Goal: Check status: Check status

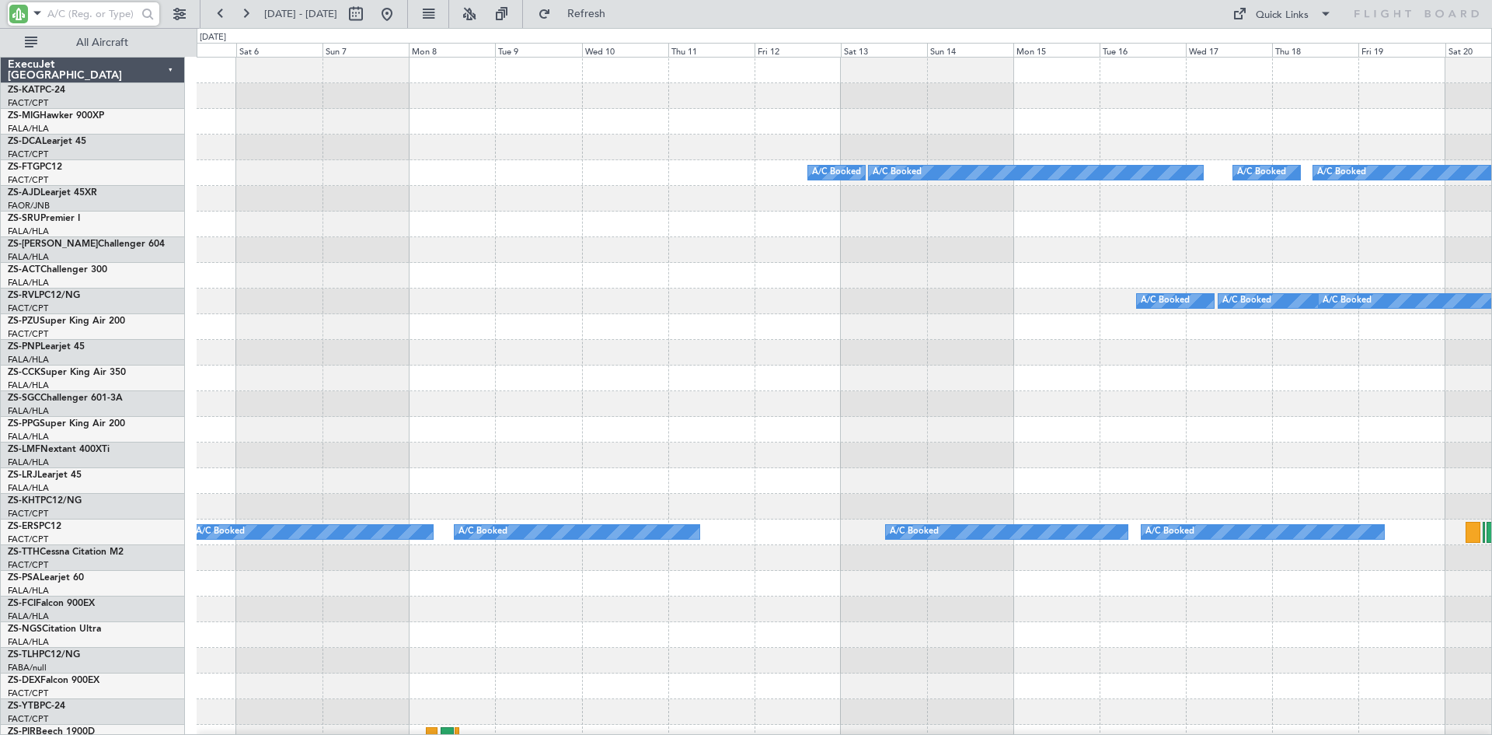
click at [291, 103] on div at bounding box center [844, 96] width 1295 height 26
click at [368, 17] on button at bounding box center [356, 14] width 25 height 25
select select "6"
select select "2026"
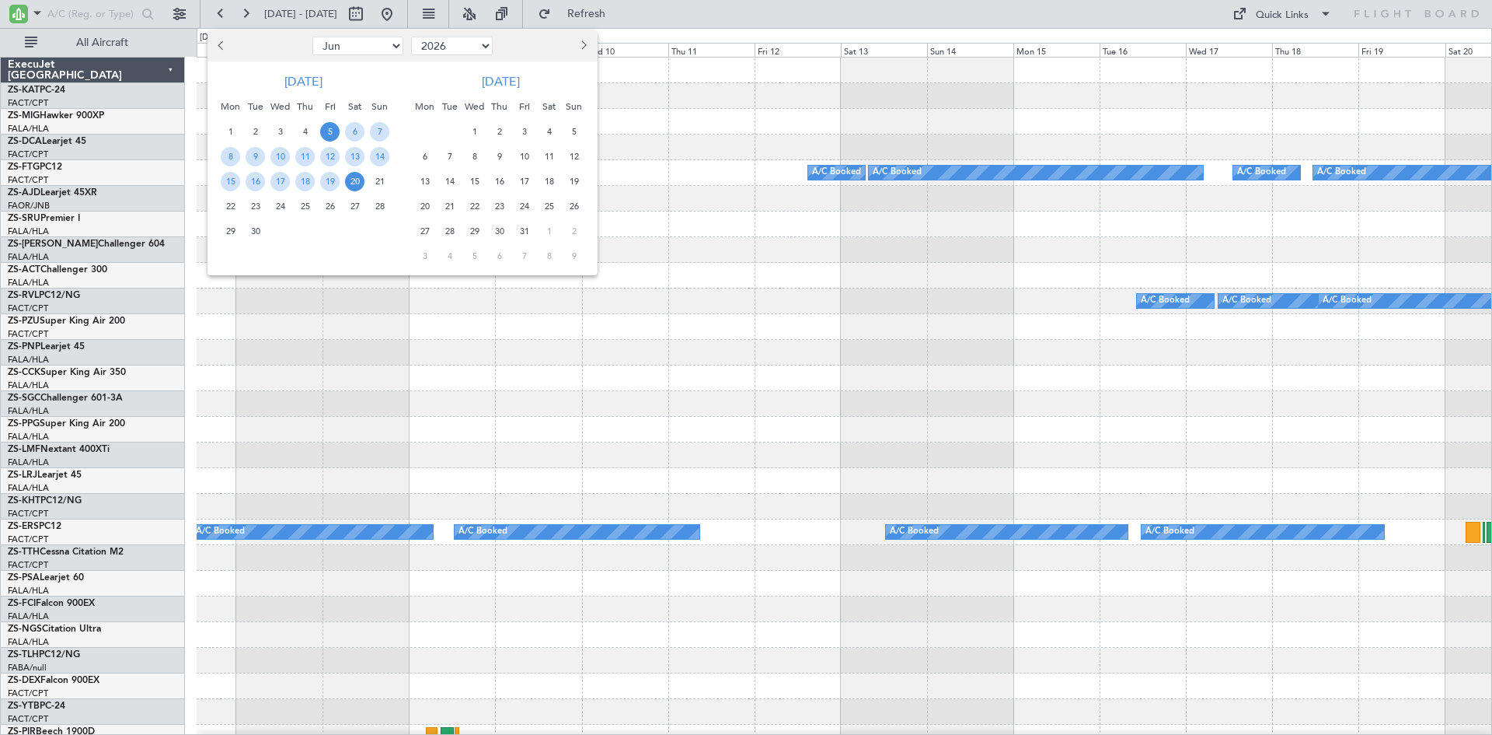
click at [587, 47] on button "Next month" at bounding box center [582, 45] width 17 height 25
click at [585, 44] on span "Next month" at bounding box center [582, 44] width 9 height 9
click at [497, 204] on span "24" at bounding box center [499, 206] width 19 height 19
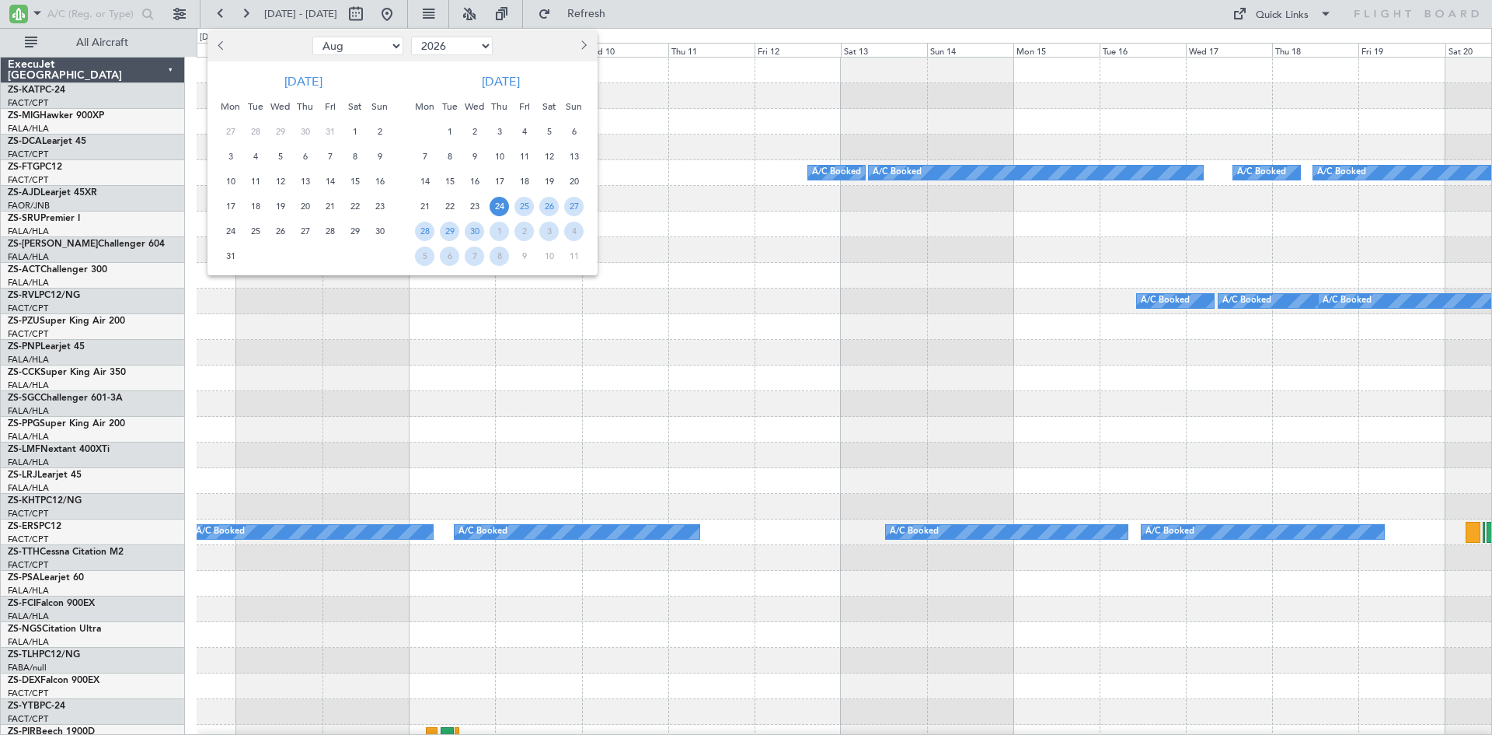
click at [497, 204] on span "24" at bounding box center [499, 206] width 19 height 19
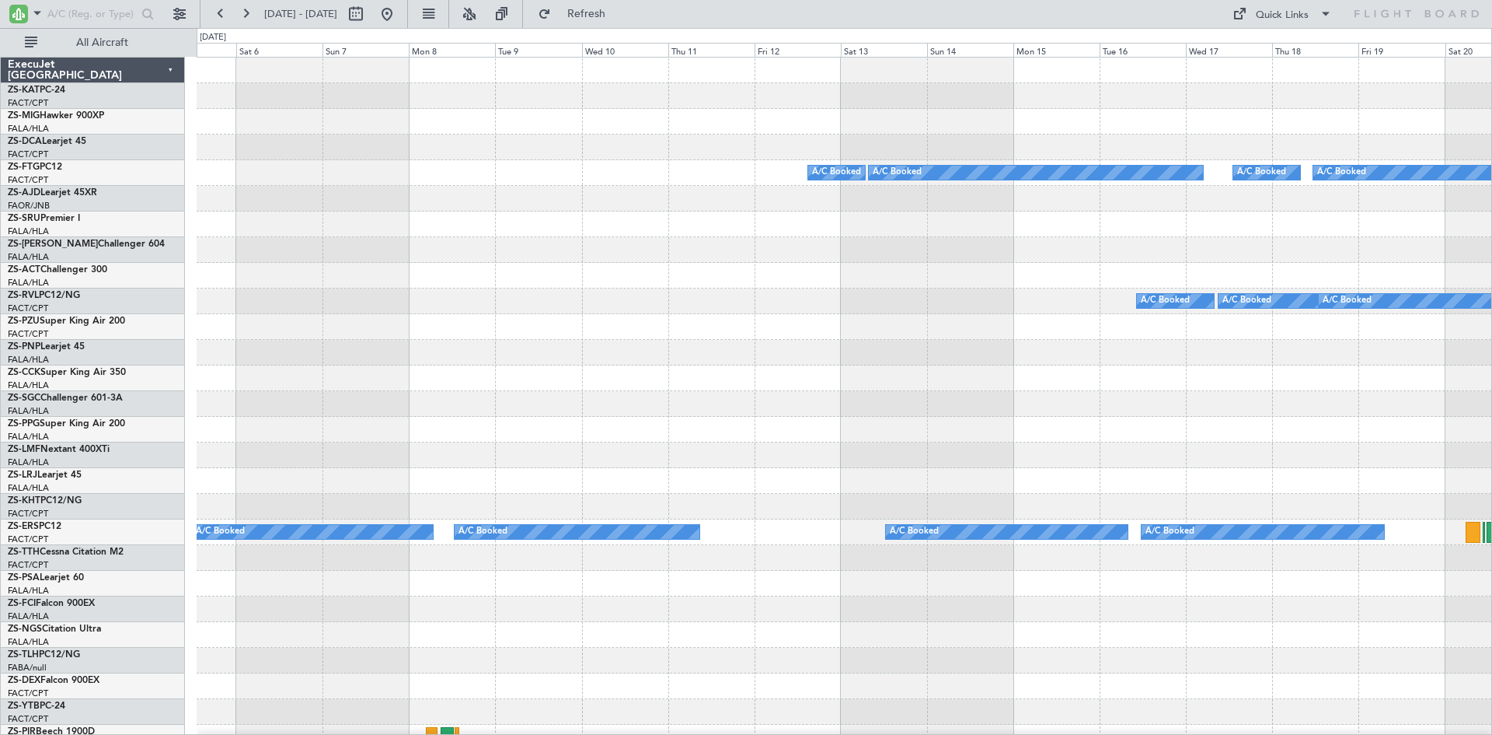
select select "9"
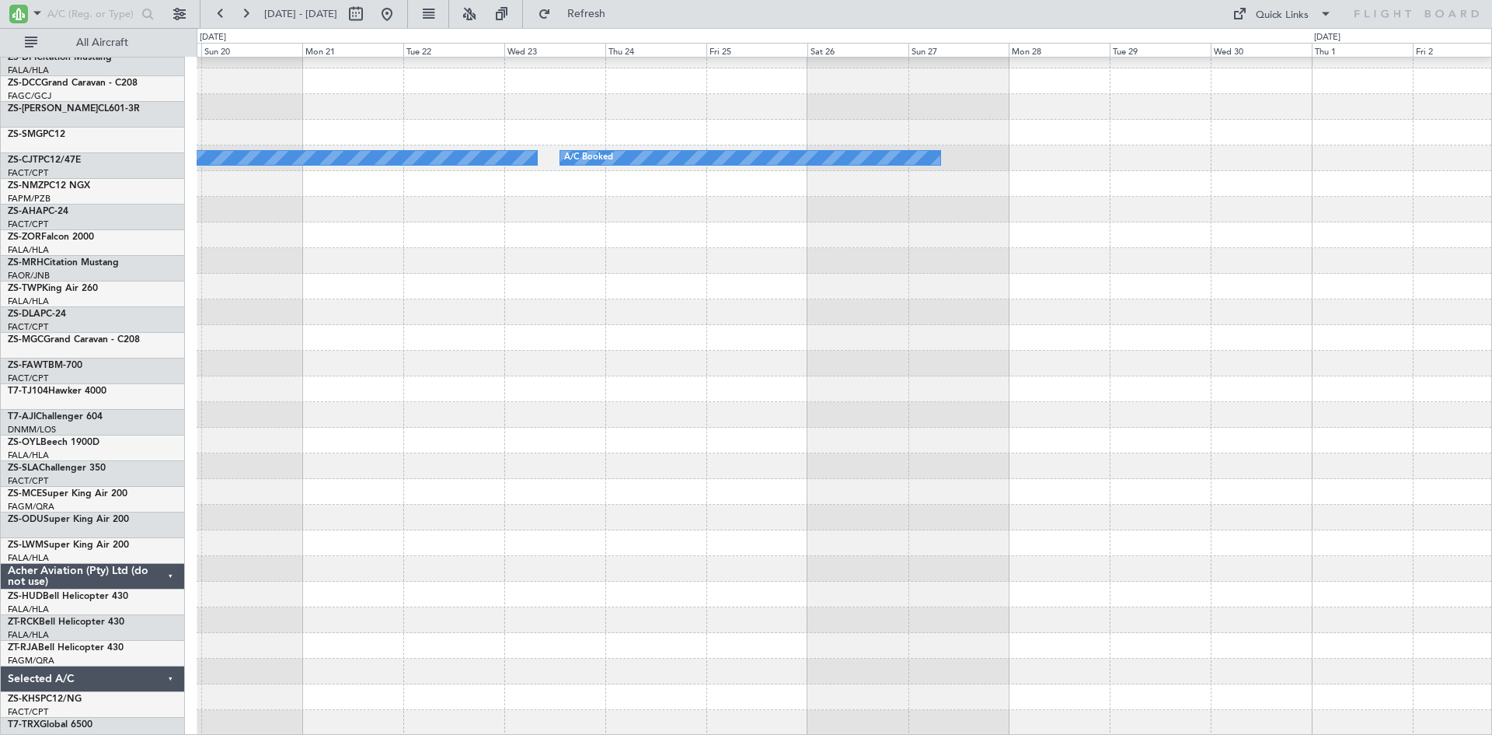
scroll to position [707, 0]
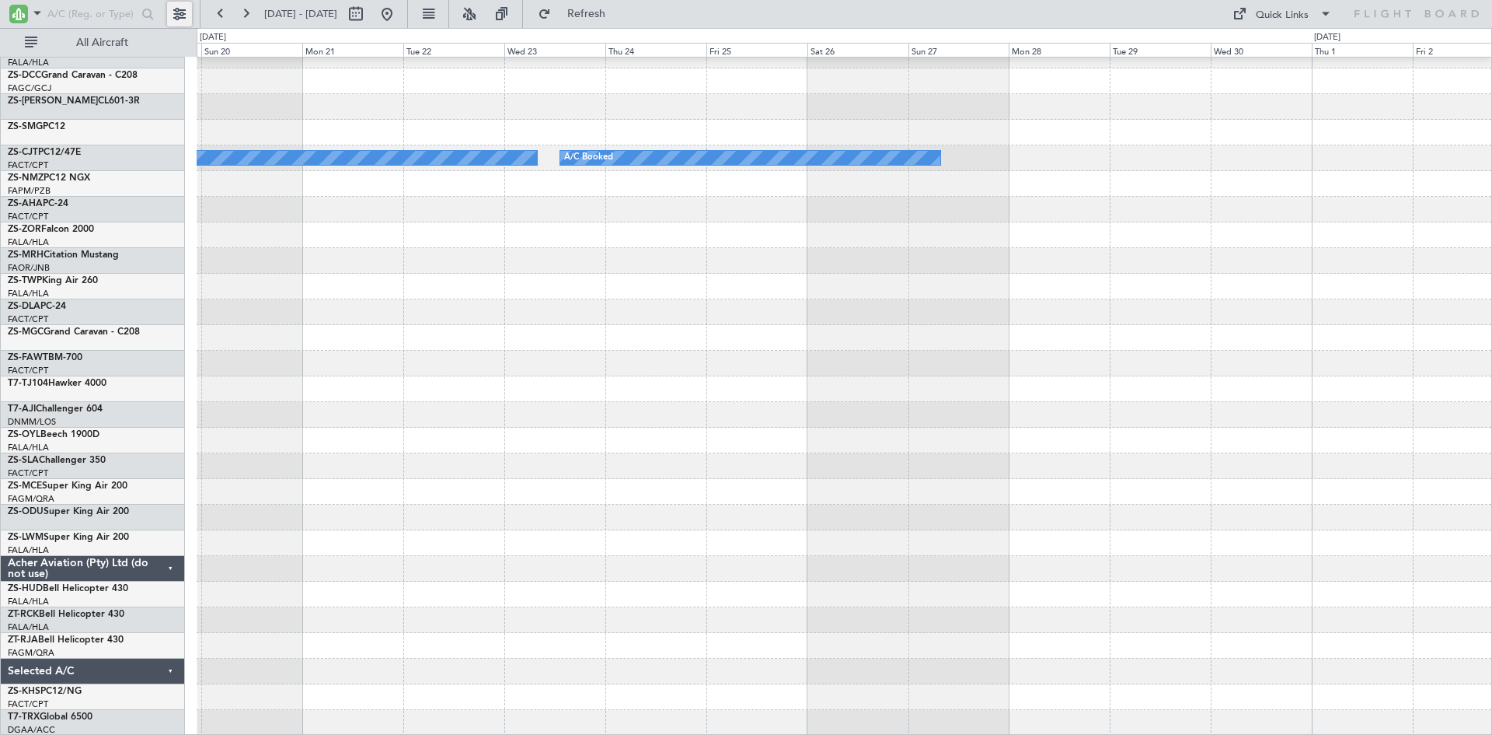
click at [176, 12] on button at bounding box center [179, 14] width 25 height 25
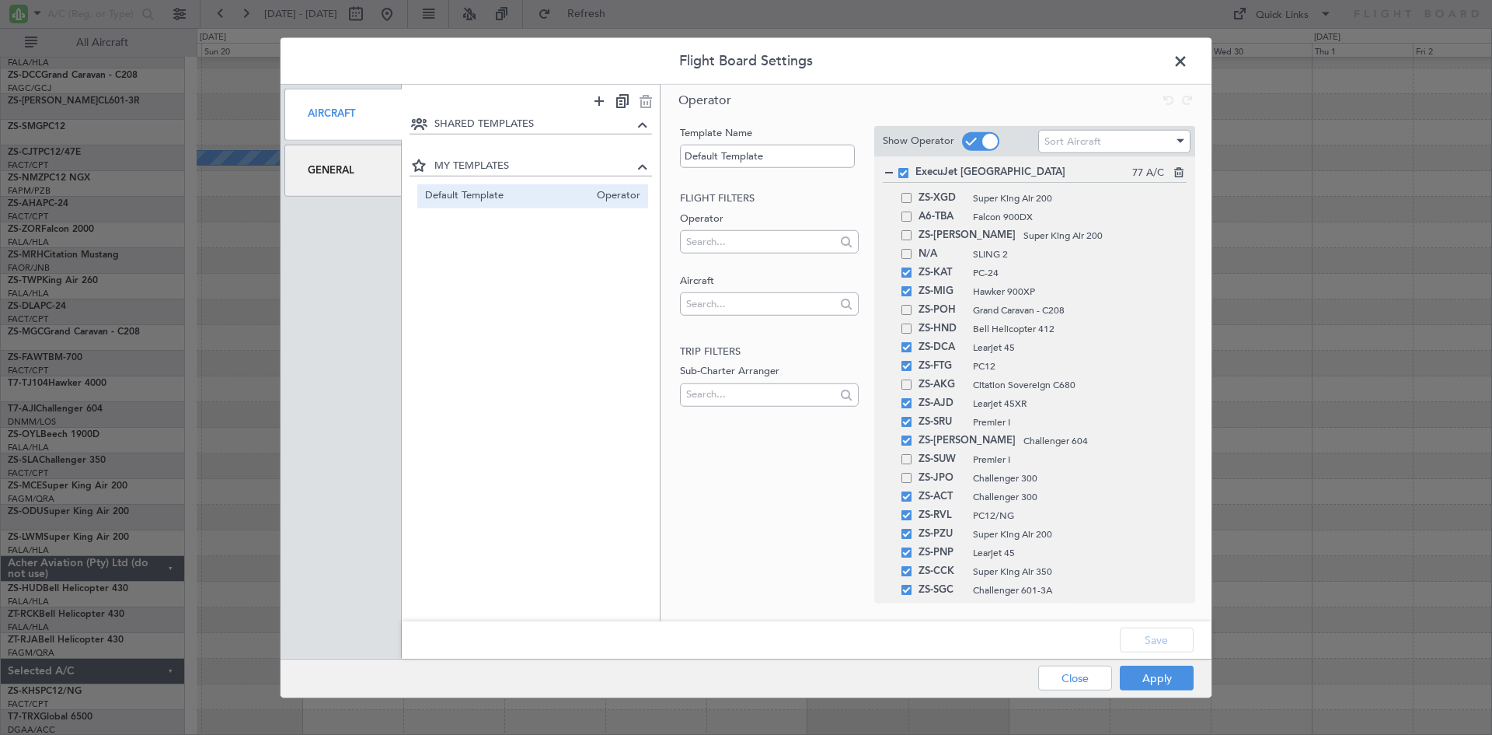
click at [335, 173] on div "General" at bounding box center [343, 171] width 117 height 52
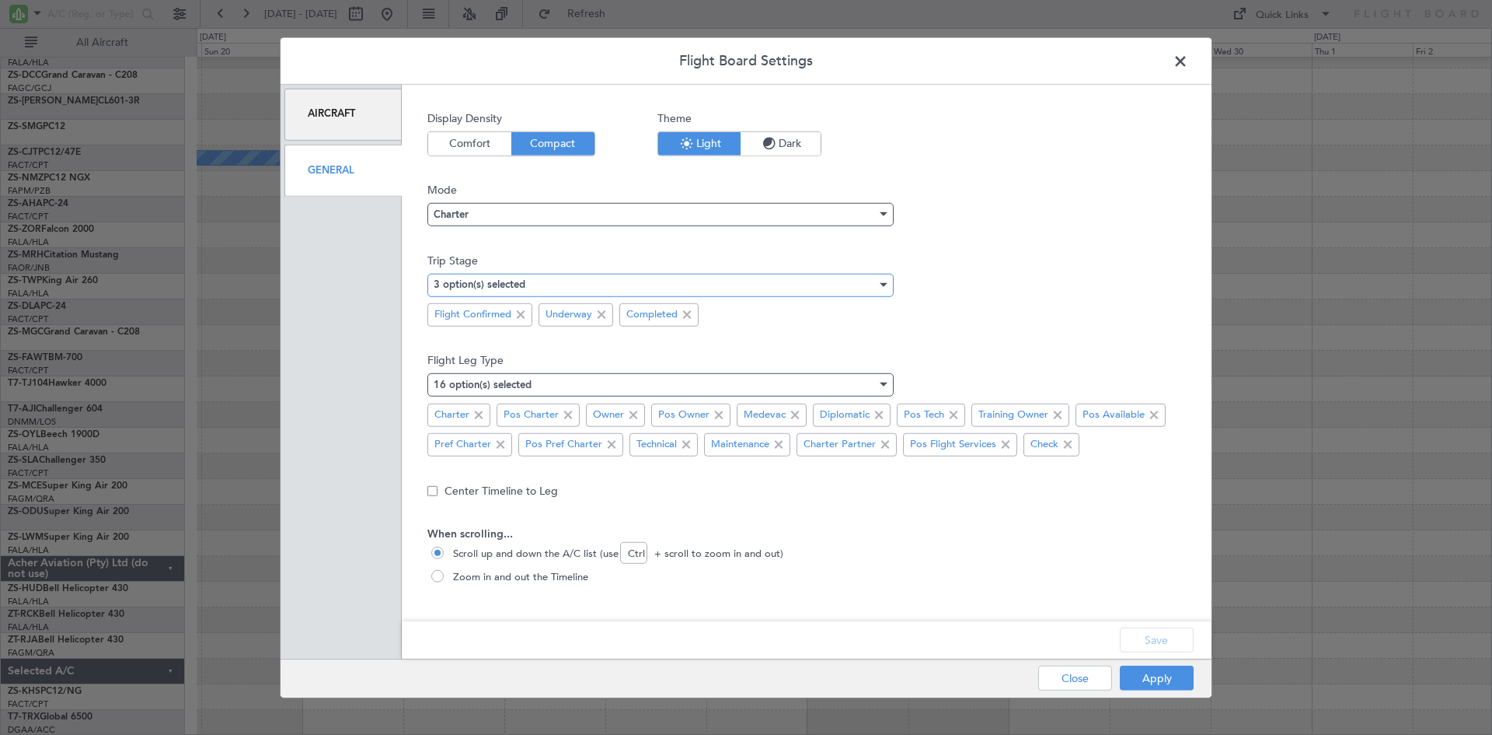
click at [561, 289] on div "3 option(s) selected" at bounding box center [655, 284] width 443 height 23
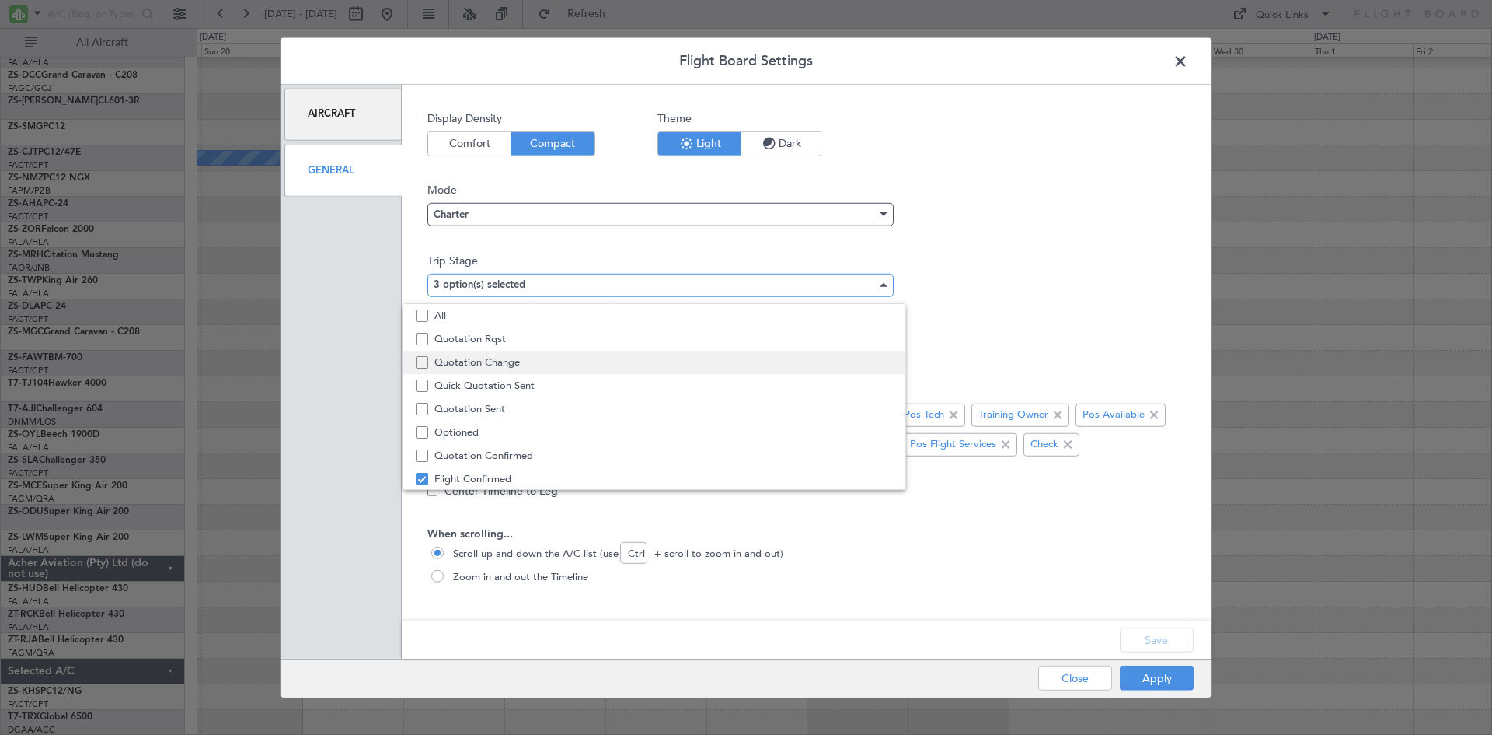
scroll to position [48, 0]
click at [494, 360] on span "Quotation Sent" at bounding box center [664, 360] width 459 height 23
click at [1154, 633] on div at bounding box center [746, 367] width 1492 height 735
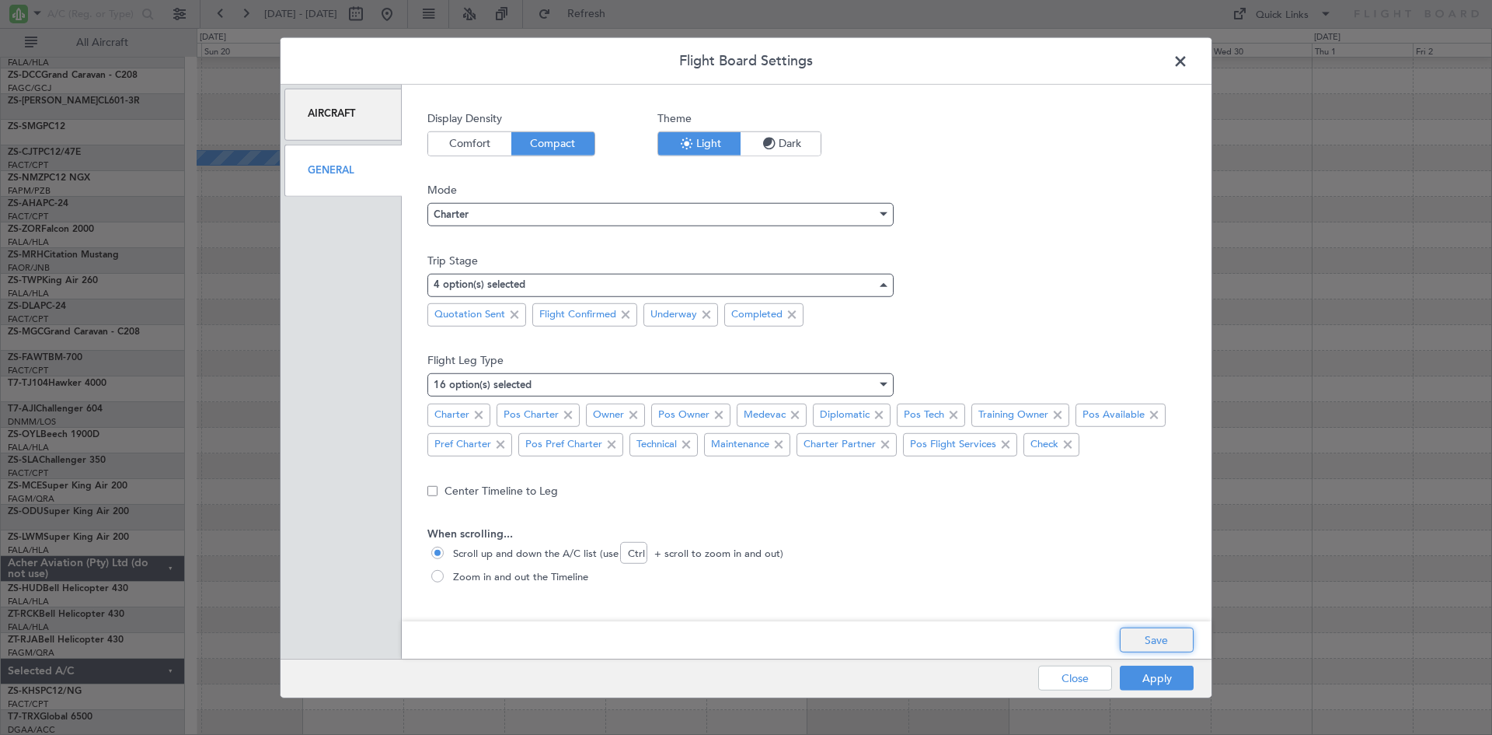
click at [1151, 638] on button "Save" at bounding box center [1157, 639] width 74 height 25
click at [1154, 673] on button "Apply" at bounding box center [1157, 677] width 74 height 25
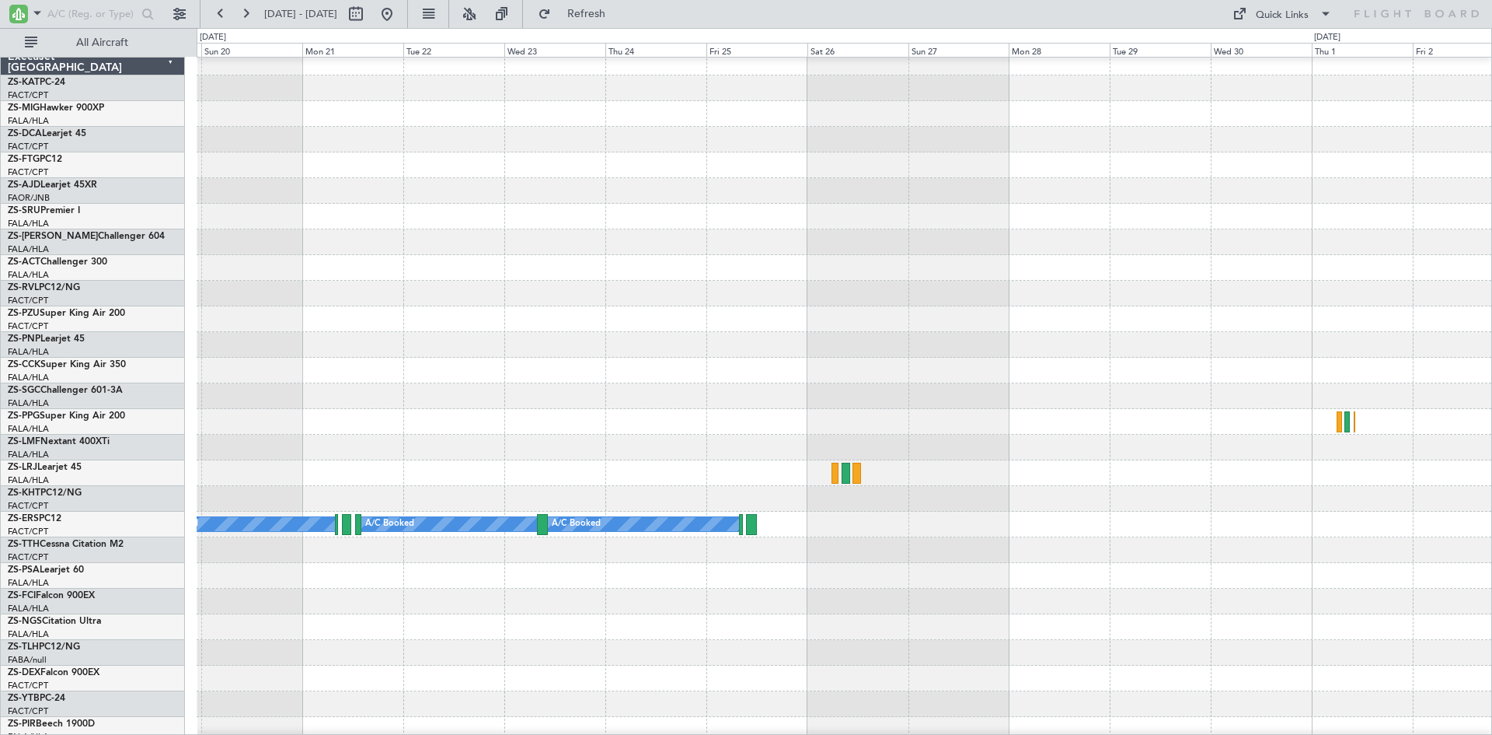
scroll to position [0, 0]
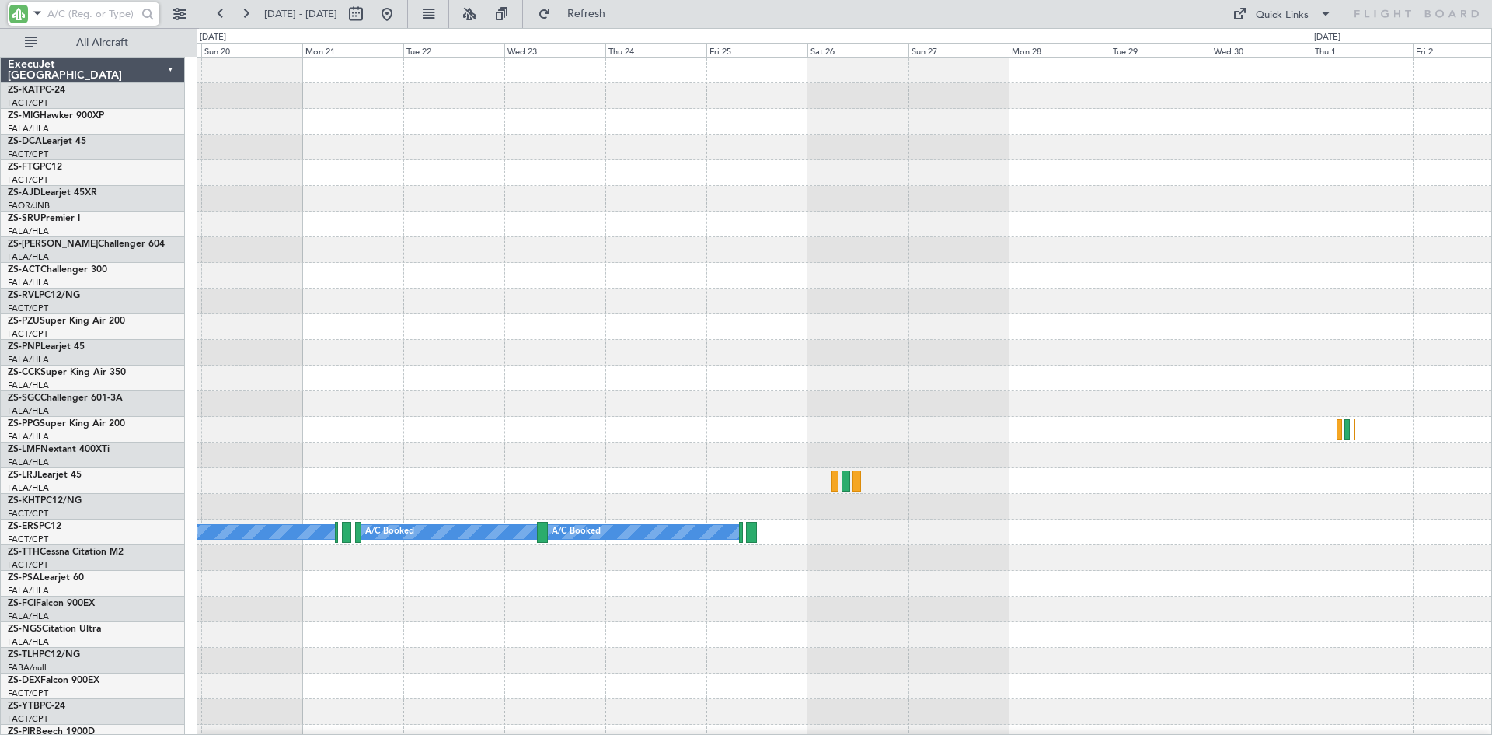
click at [99, 19] on input "text" at bounding box center [91, 13] width 89 height 23
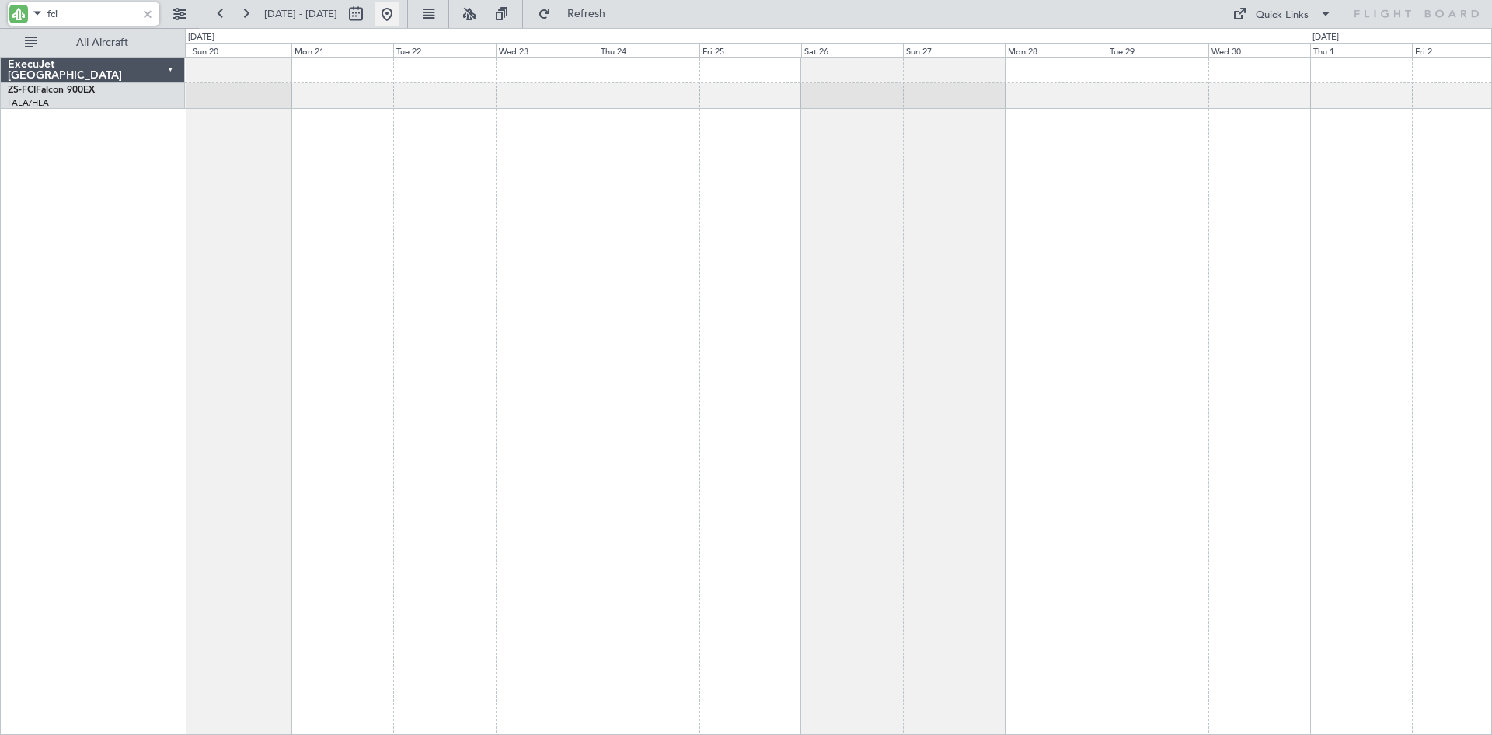
type input "fci"
click at [400, 17] on button at bounding box center [387, 14] width 25 height 25
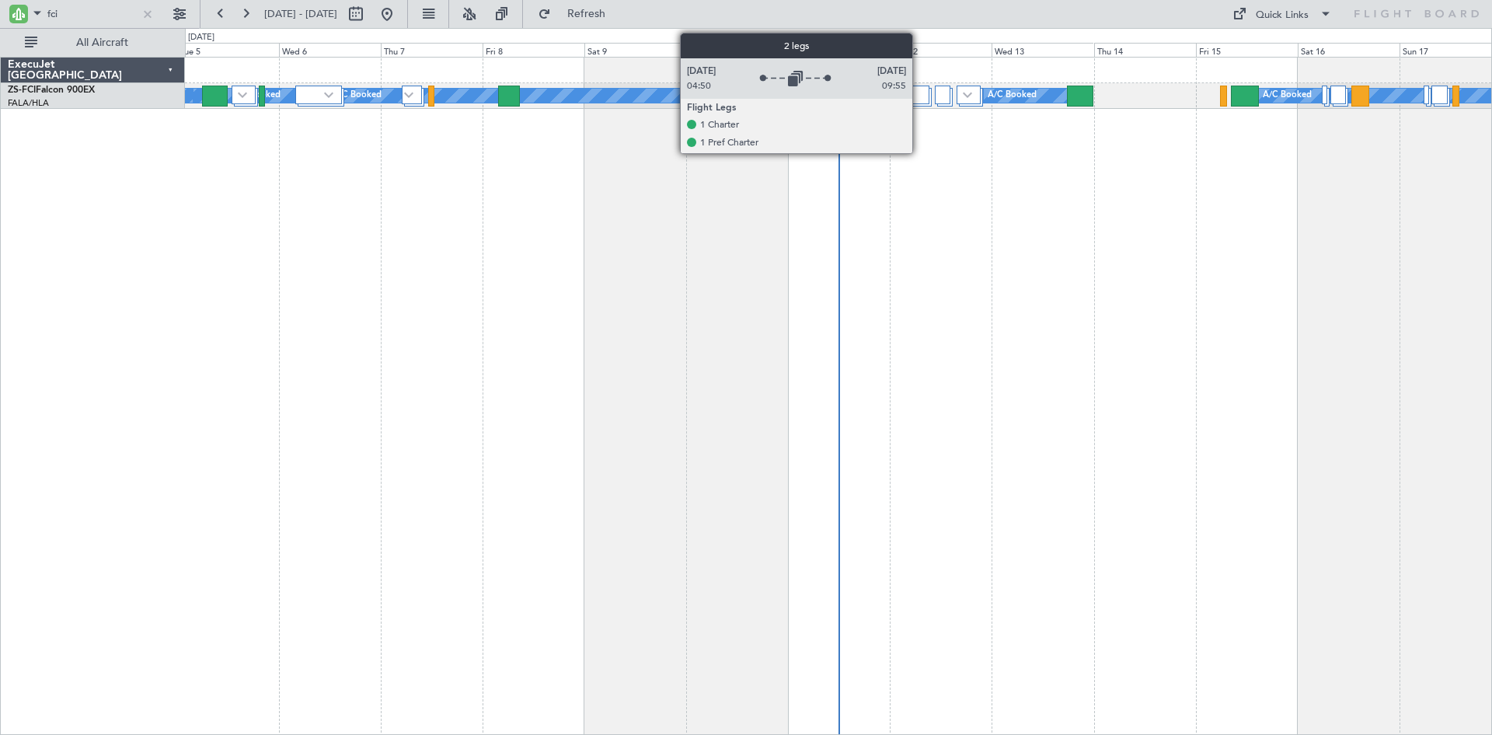
click at [920, 99] on div at bounding box center [919, 95] width 19 height 19
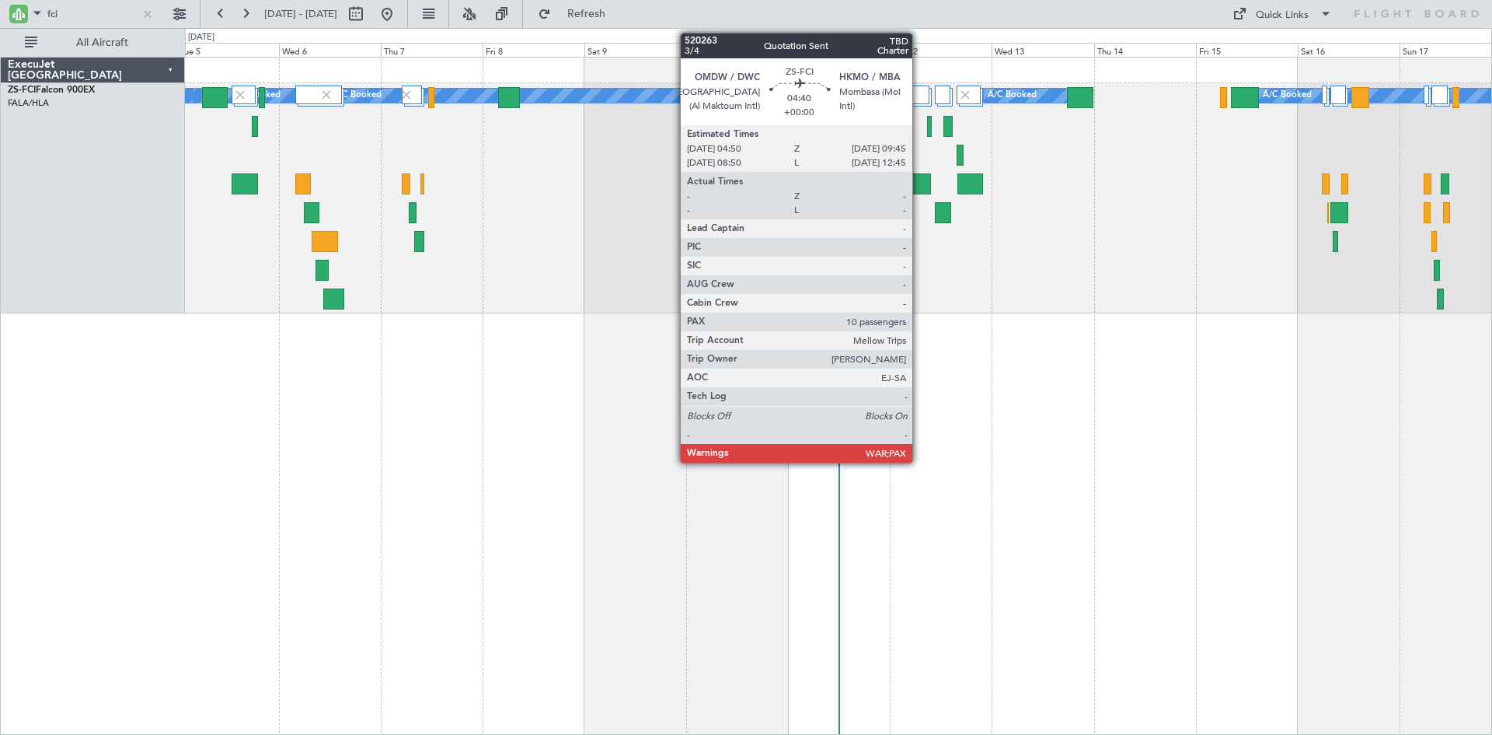
click at [920, 183] on div at bounding box center [920, 183] width 21 height 21
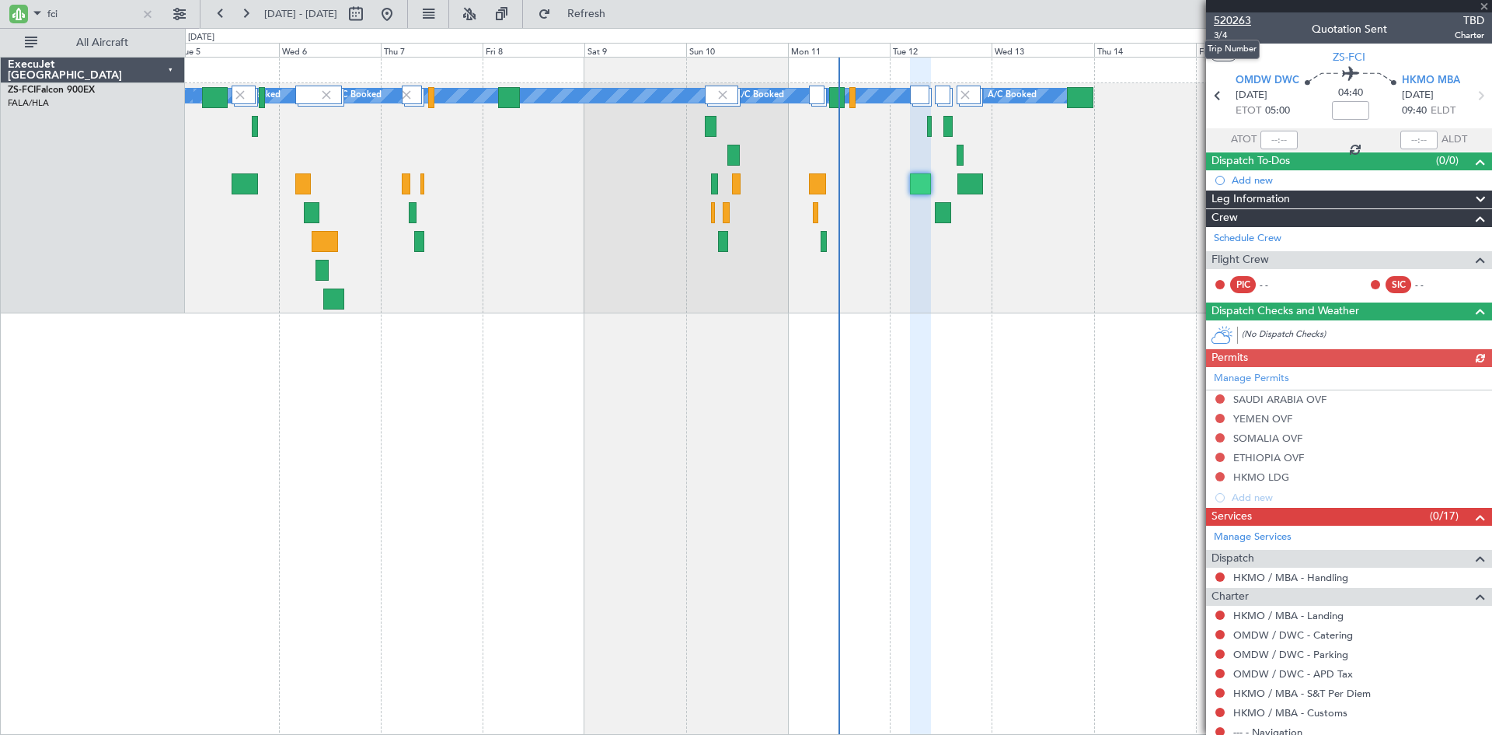
click at [1234, 22] on span "520263" at bounding box center [1232, 20] width 37 height 16
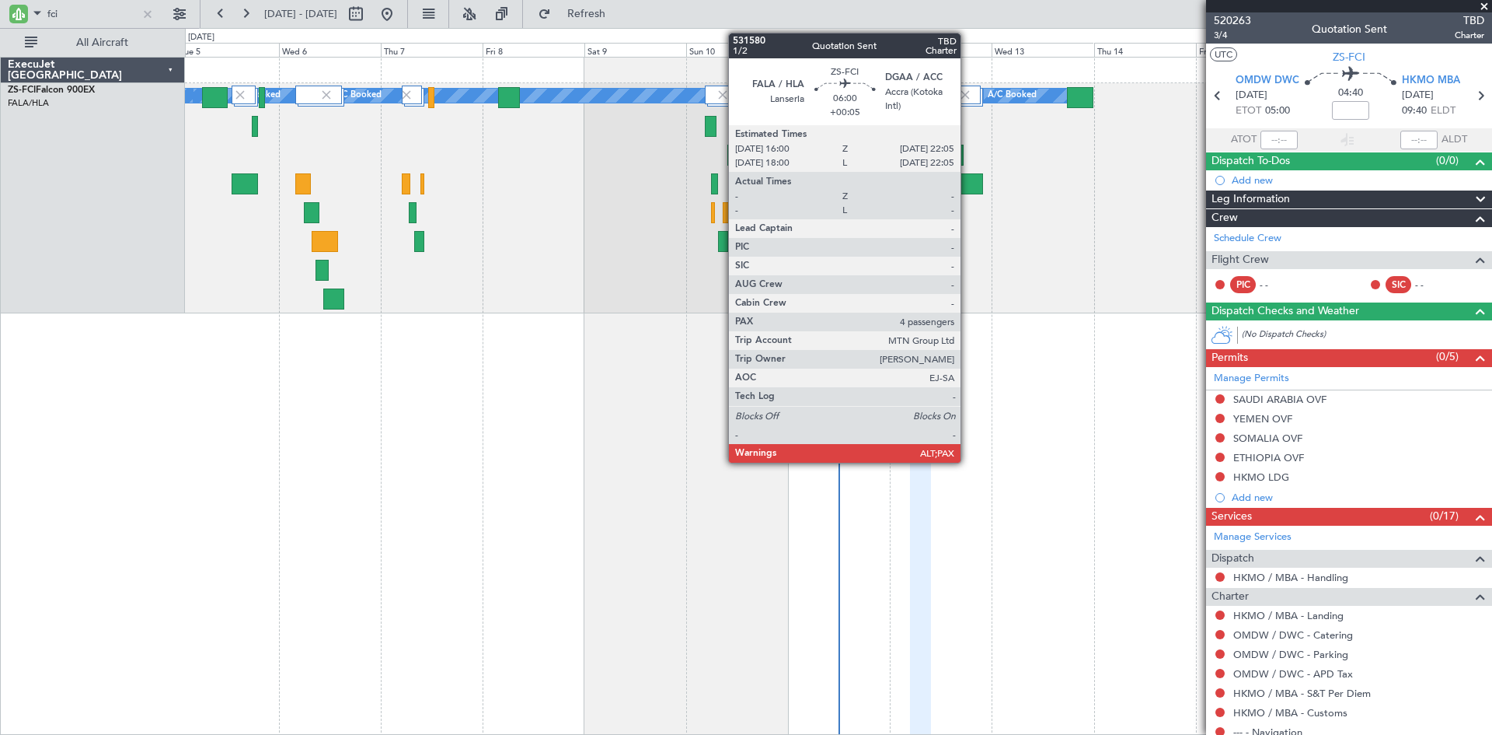
click at [968, 187] on div at bounding box center [971, 183] width 26 height 21
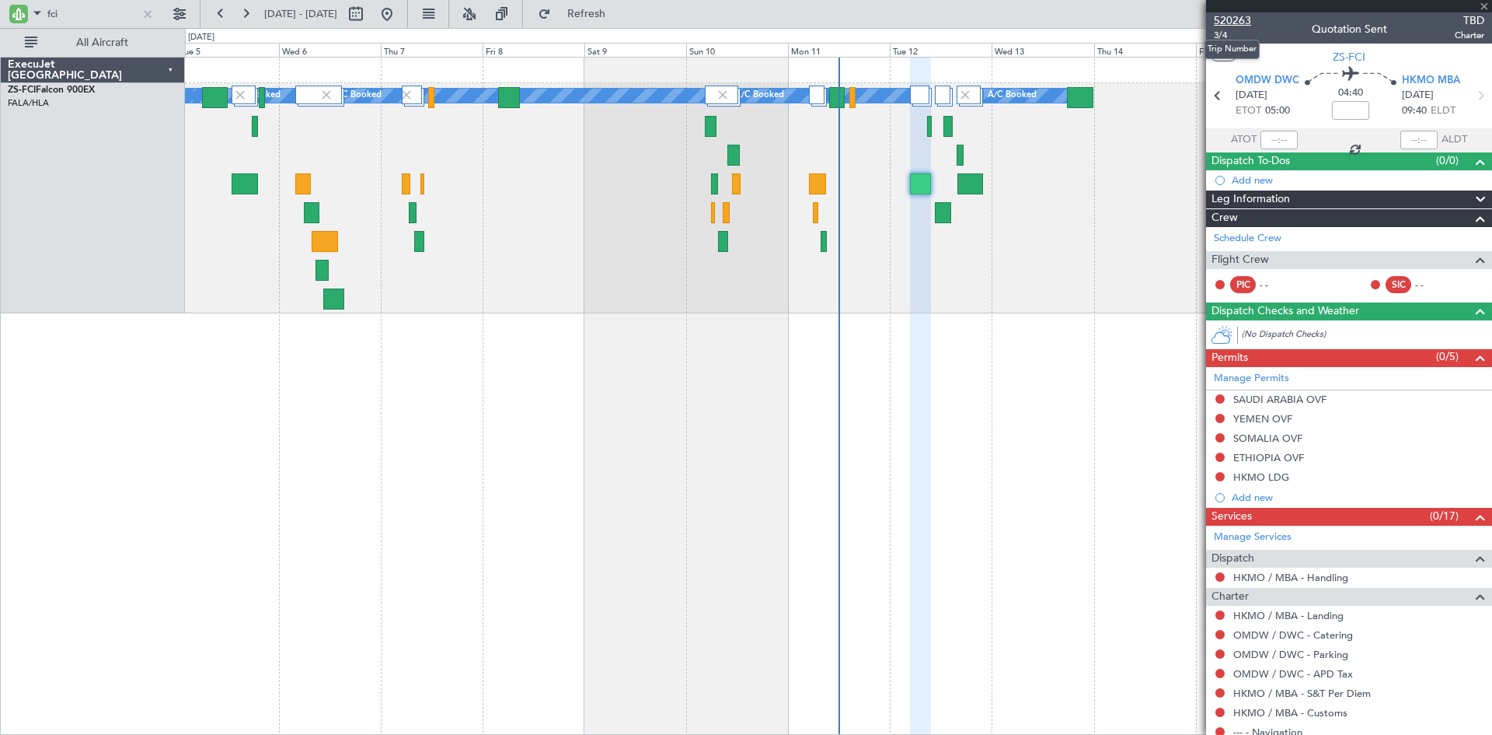
type input "+00:05"
type input "4"
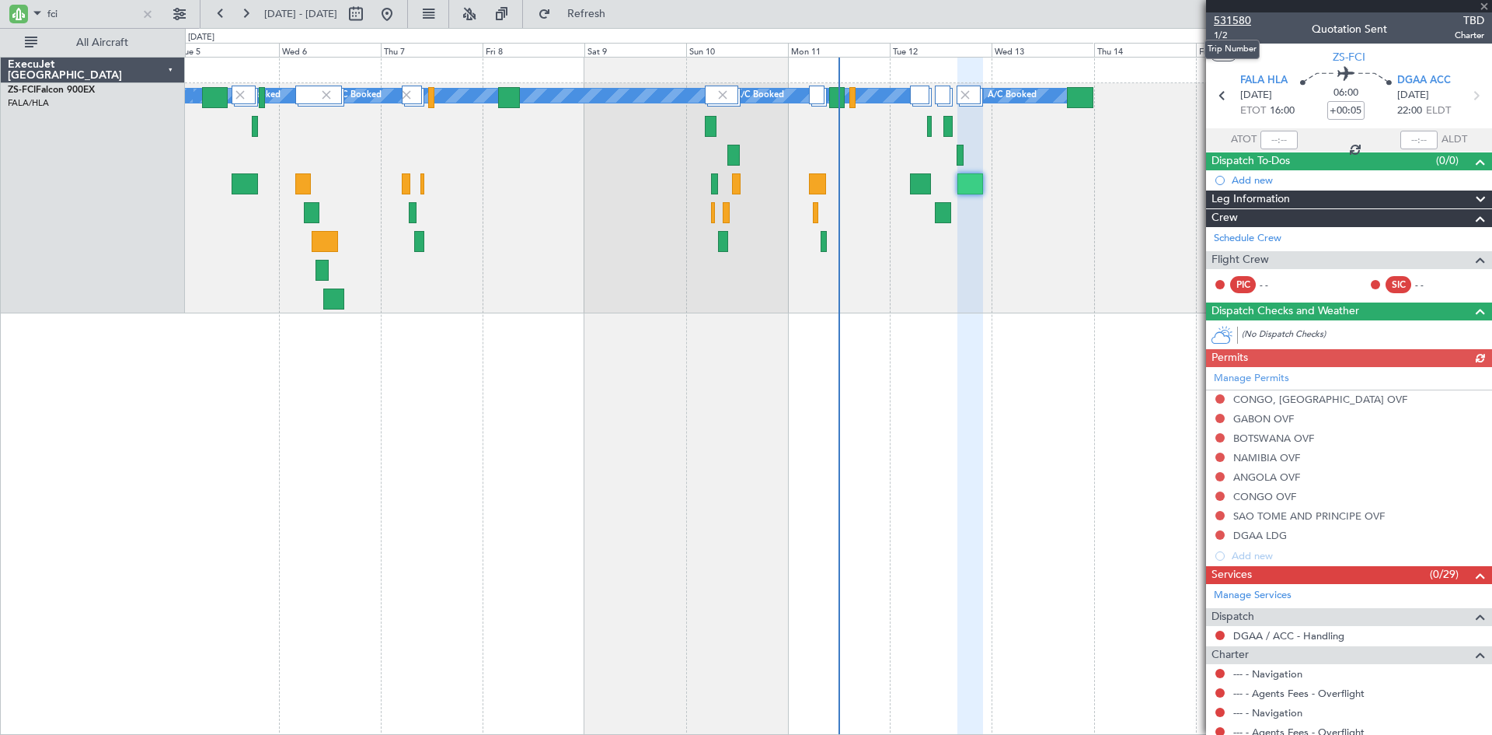
click at [1244, 20] on span "531580" at bounding box center [1232, 20] width 37 height 16
drag, startPoint x: 592, startPoint y: 10, endPoint x: 936, endPoint y: 108, distance: 357.3
click at [597, 11] on button "Refresh" at bounding box center [577, 14] width 93 height 25
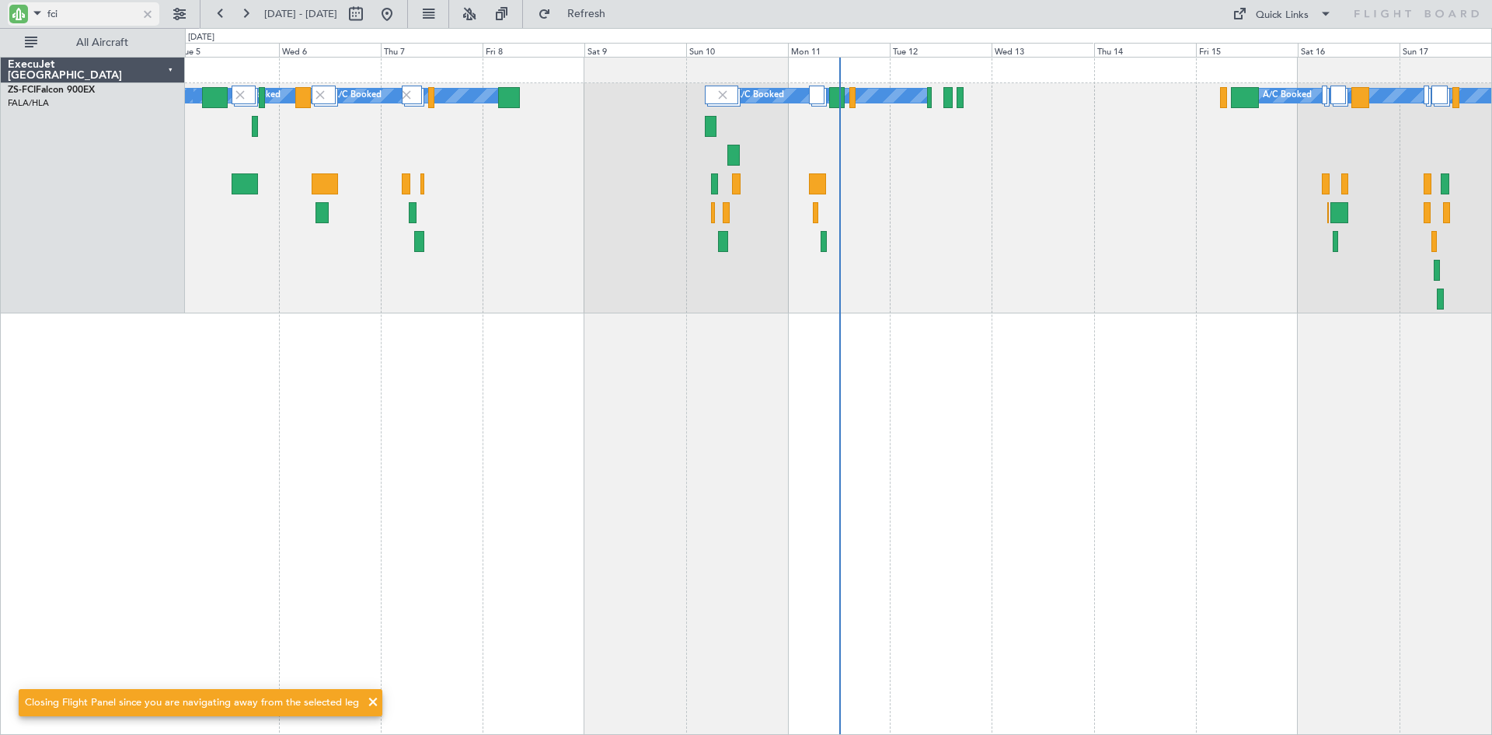
click at [103, 19] on input "fci" at bounding box center [91, 13] width 89 height 23
type input "f"
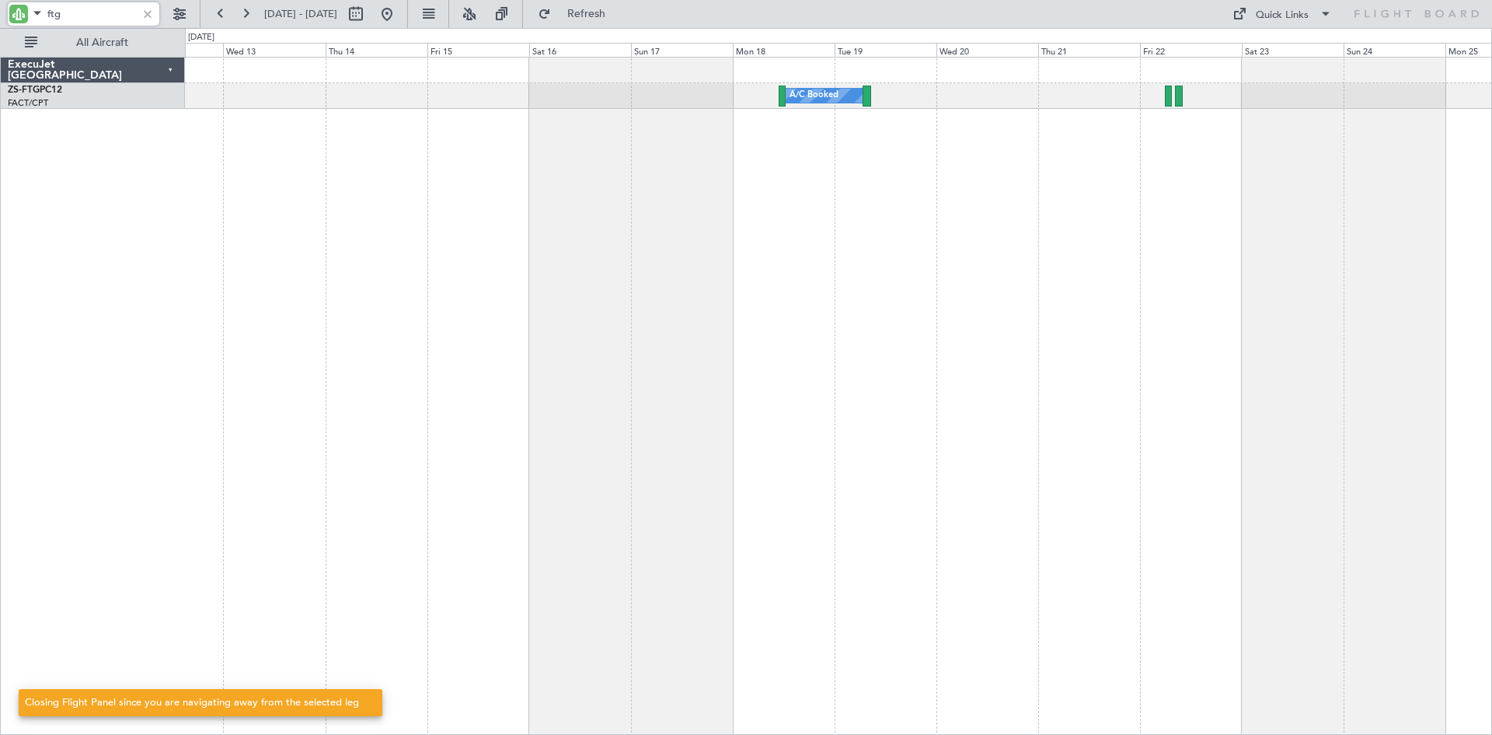
click at [340, 292] on div "A/C Booked A/C Booked" at bounding box center [838, 396] width 1307 height 678
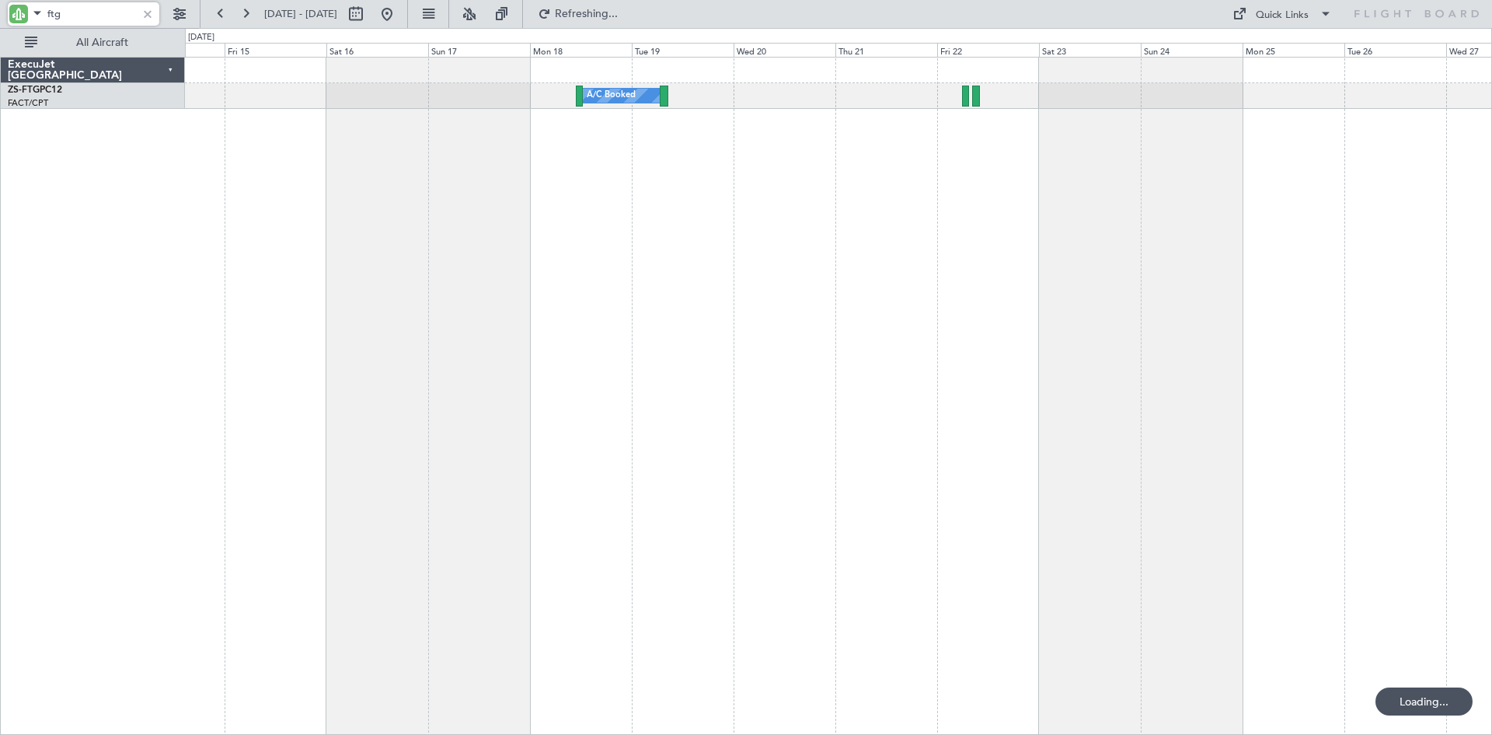
click at [970, 217] on div "A/C Booked" at bounding box center [838, 396] width 1307 height 678
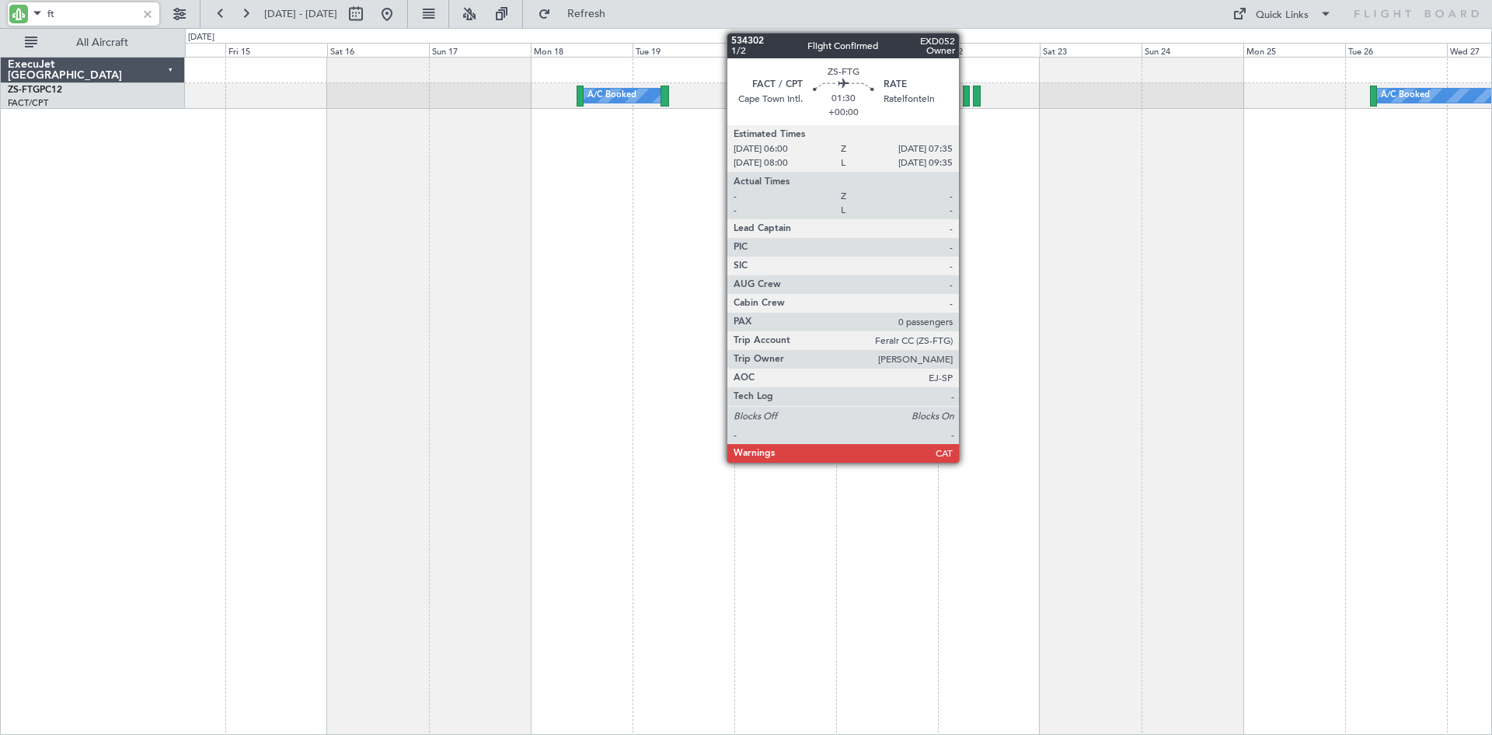
type input "f"
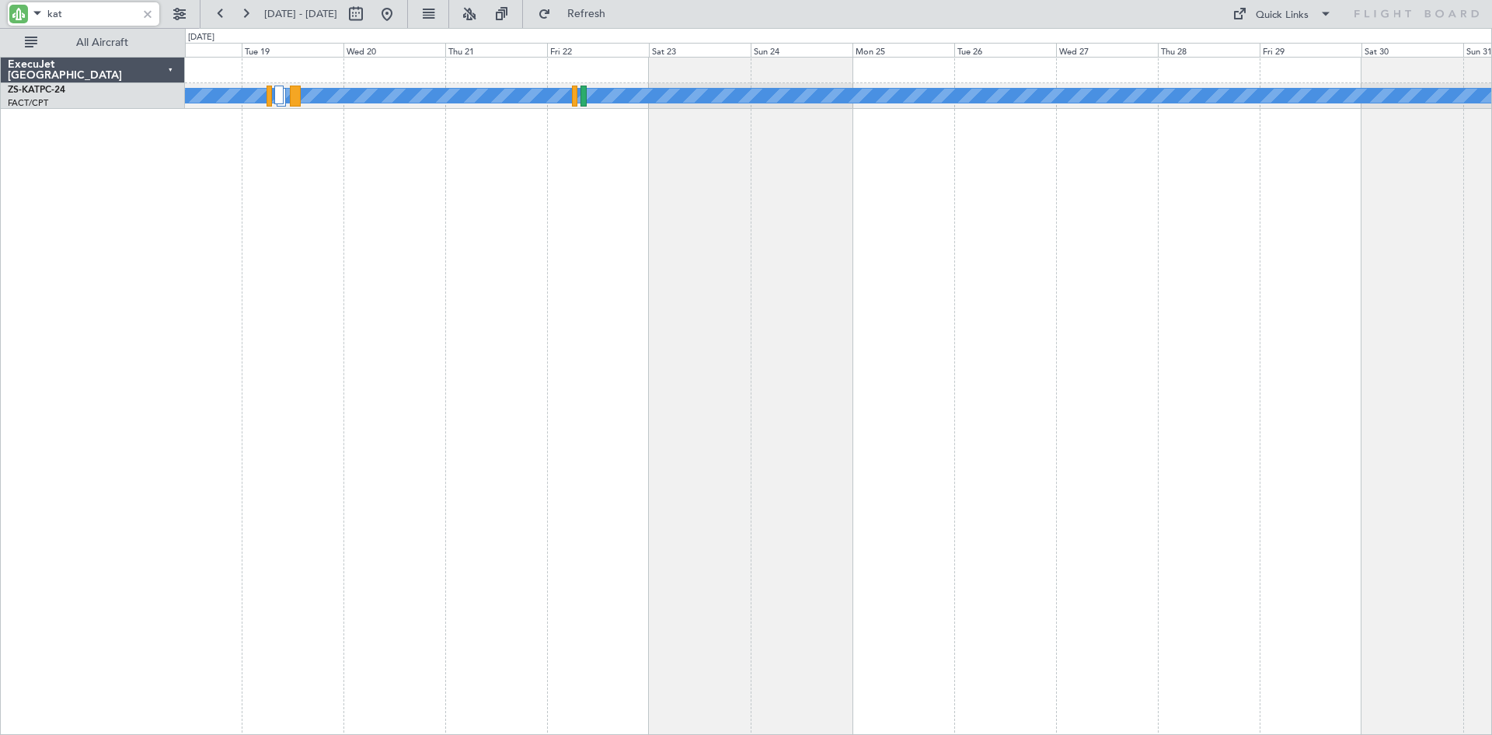
click at [758, 161] on div "A/C Unavailable" at bounding box center [838, 396] width 1307 height 678
type input "k"
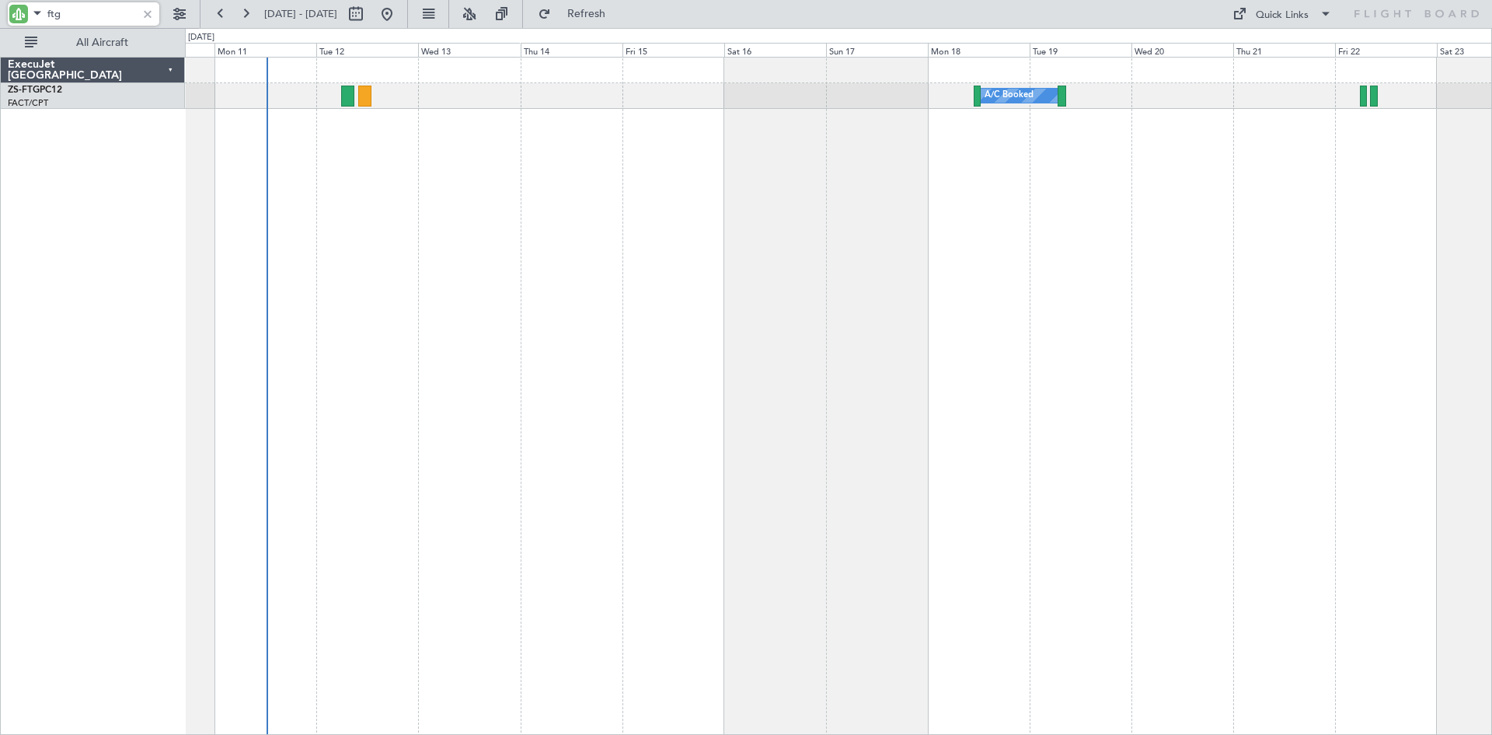
click at [1232, 176] on div "A/C Booked A/C Booked A/C Booked" at bounding box center [838, 396] width 1307 height 678
type input "ftg"
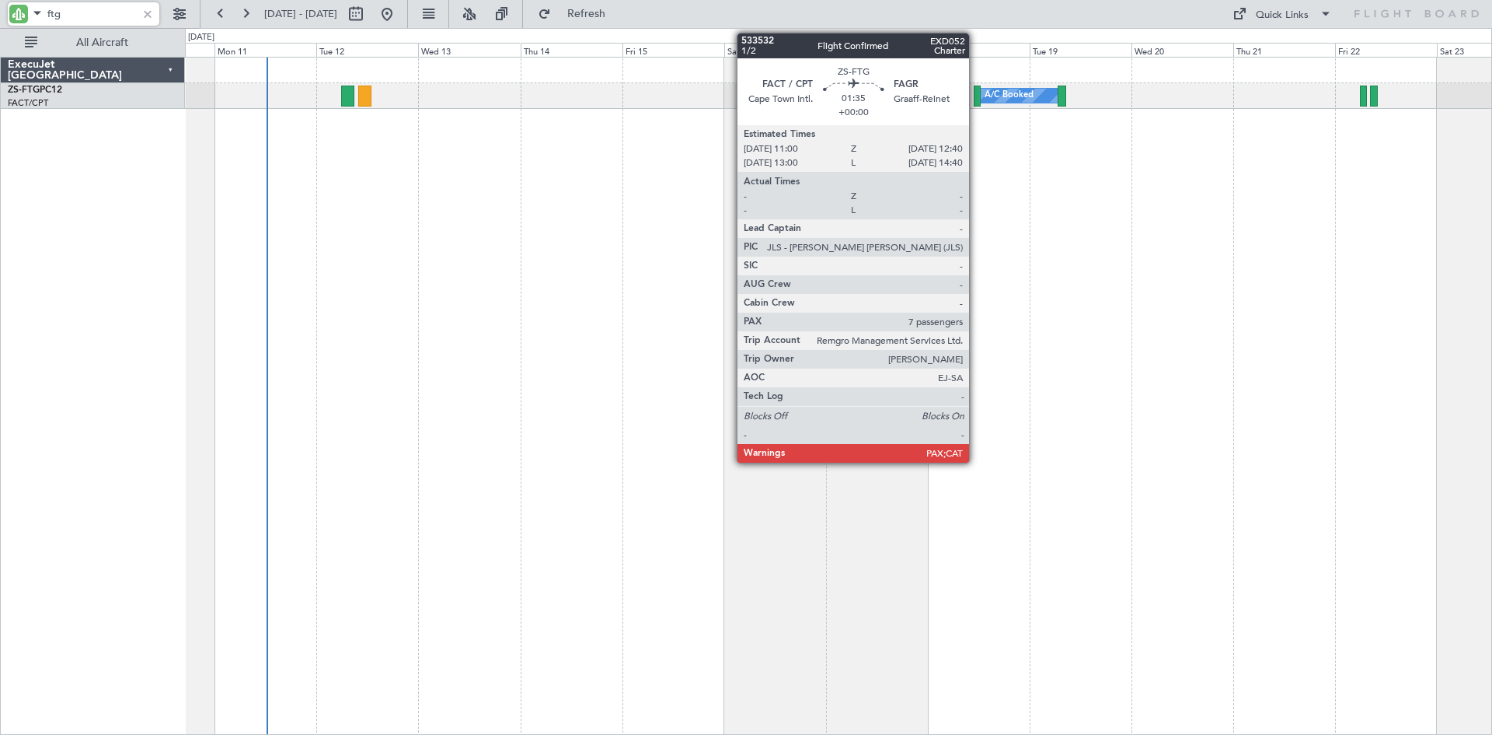
click at [976, 100] on div at bounding box center [978, 96] width 8 height 21
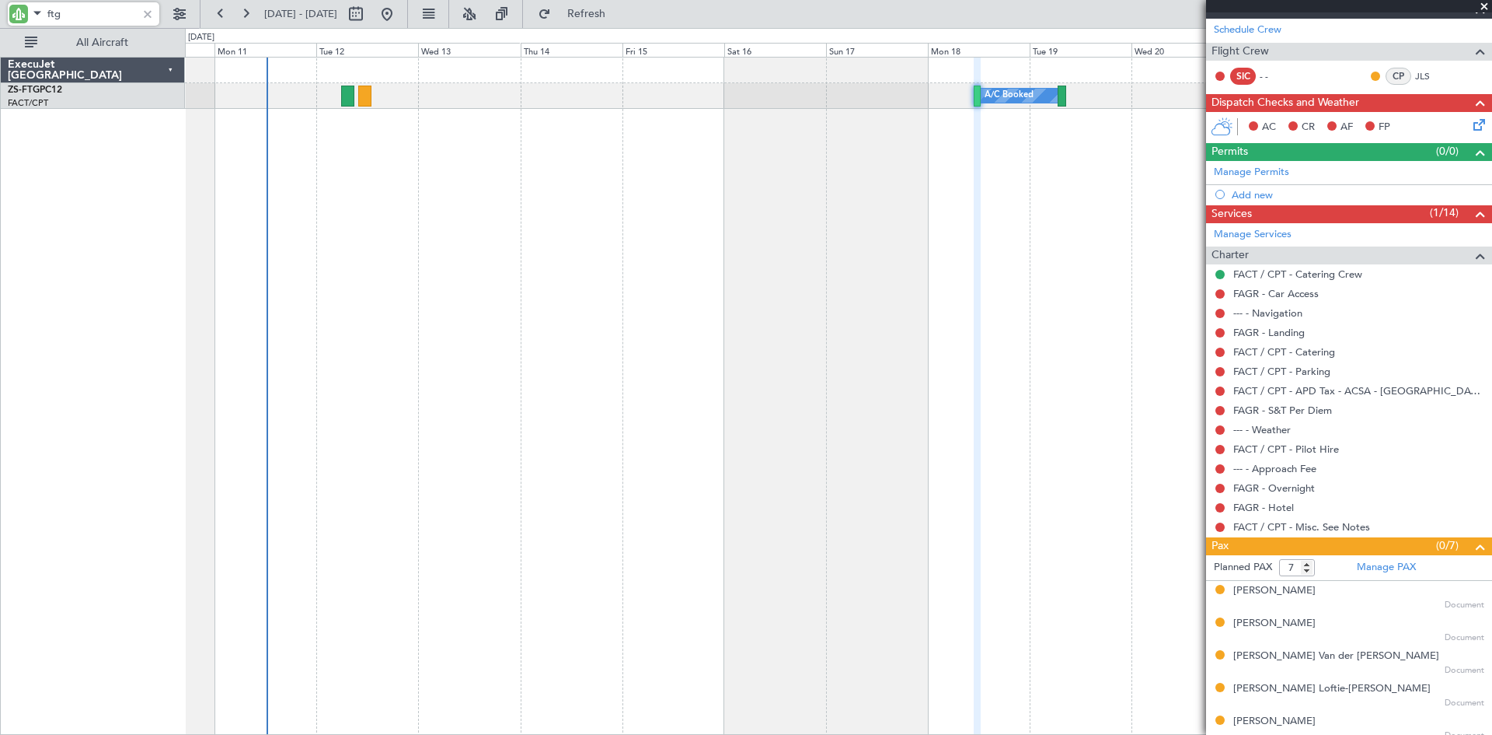
scroll to position [233, 0]
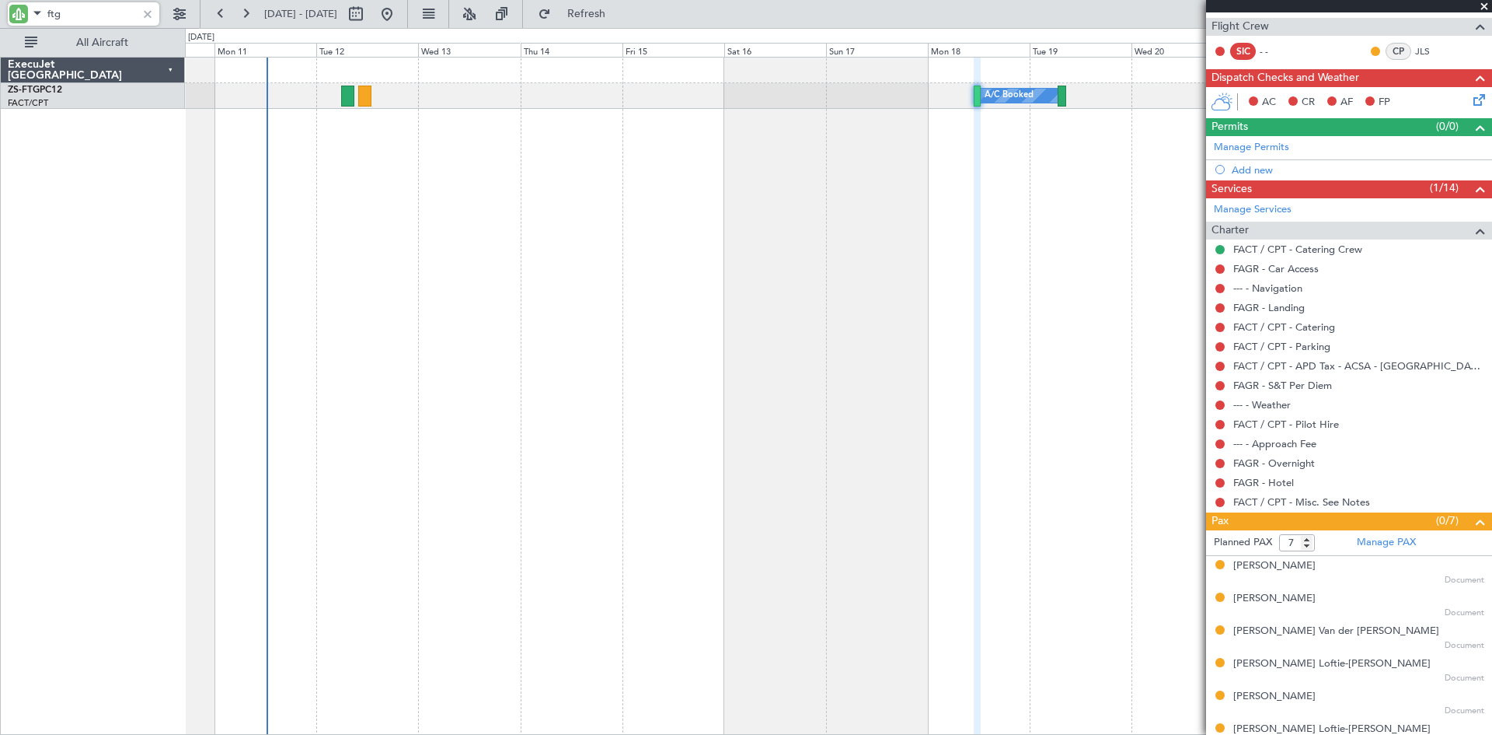
click at [1483, 7] on span at bounding box center [1485, 7] width 16 height 14
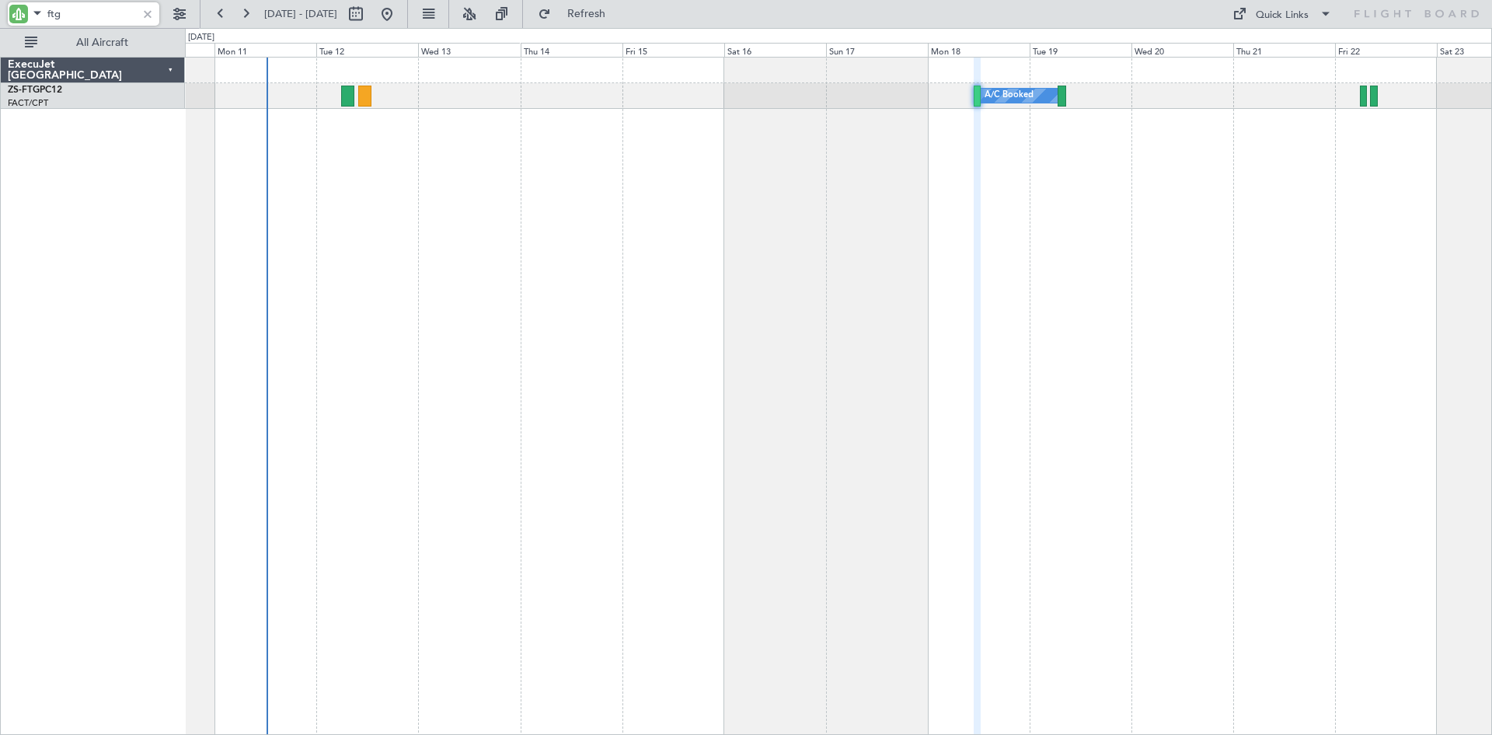
type input "0"
